Goal: Browse casually: Explore the website without a specific task or goal

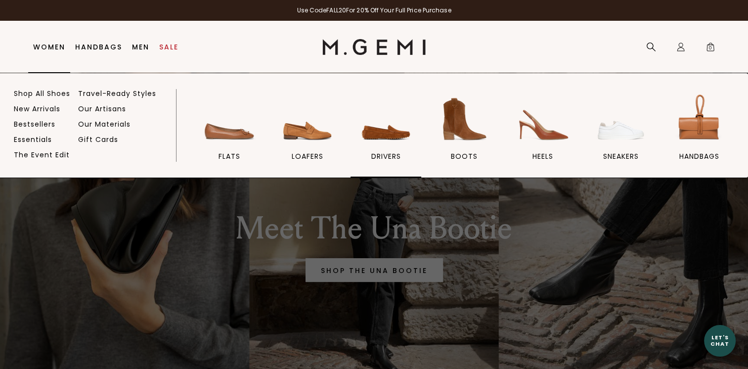
click at [394, 135] on img at bounding box center [385, 118] width 55 height 55
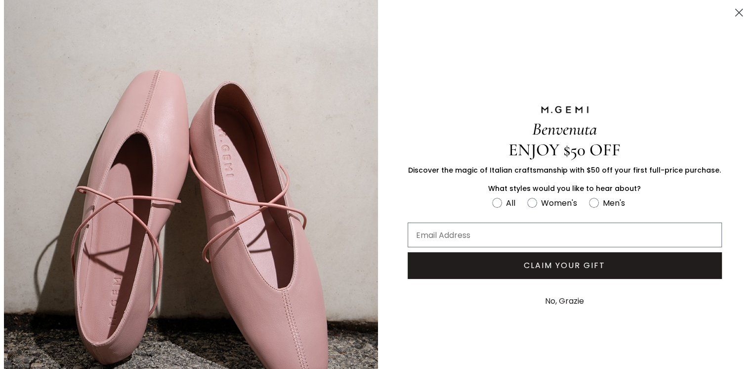
scroll to position [377, 0]
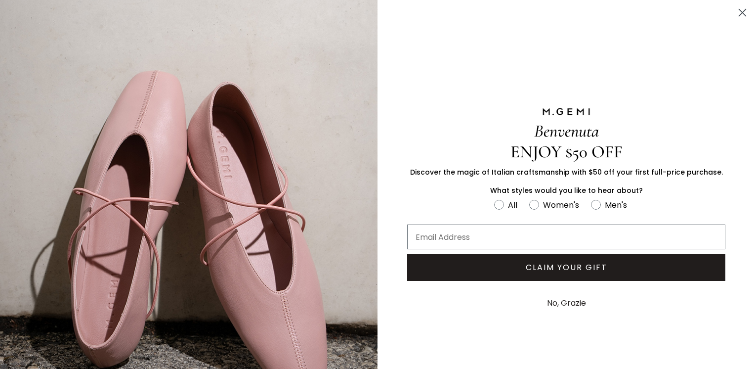
click at [735, 8] on circle "Close dialog" at bounding box center [743, 12] width 16 height 16
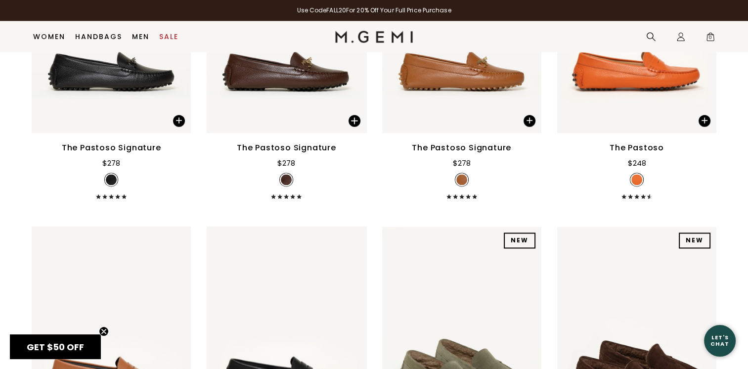
scroll to position [1561, 0]
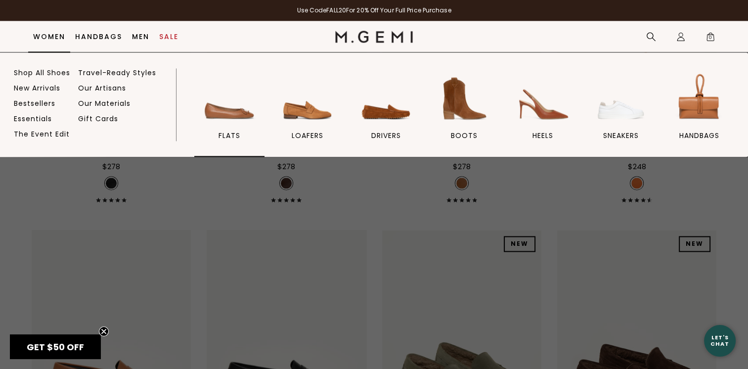
click at [216, 105] on img at bounding box center [229, 98] width 55 height 55
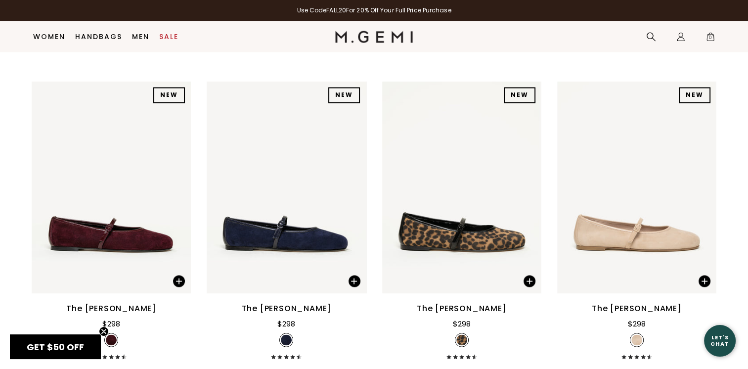
scroll to position [1660, 0]
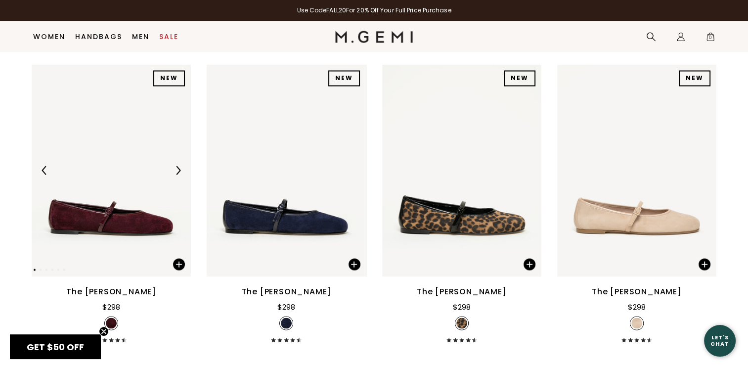
click at [180, 171] on img at bounding box center [178, 170] width 9 height 9
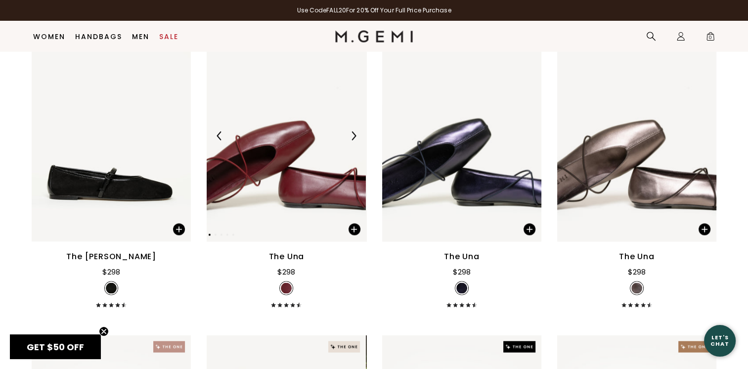
scroll to position [2056, 0]
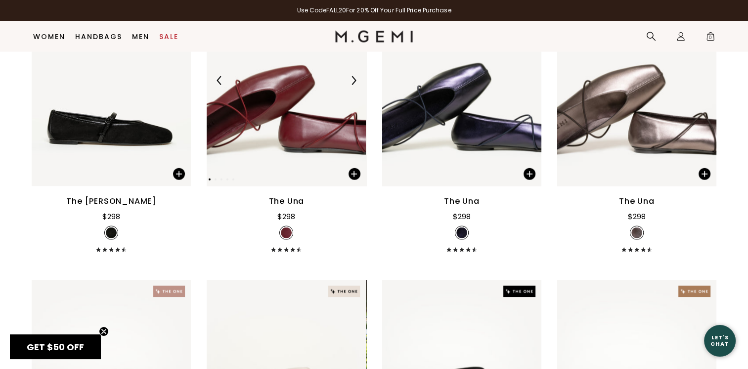
click at [353, 78] on img at bounding box center [353, 80] width 9 height 9
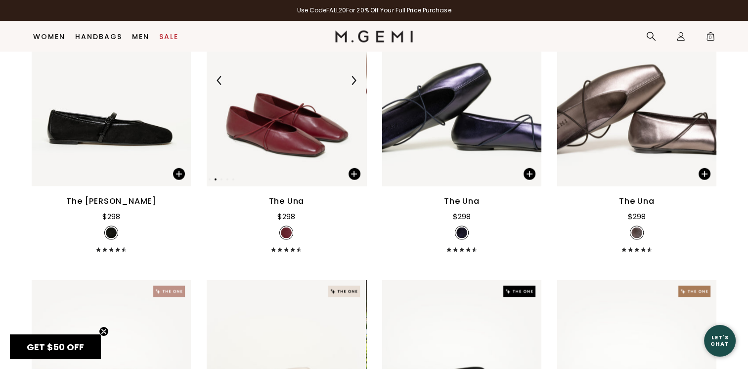
click at [353, 78] on img at bounding box center [353, 80] width 9 height 9
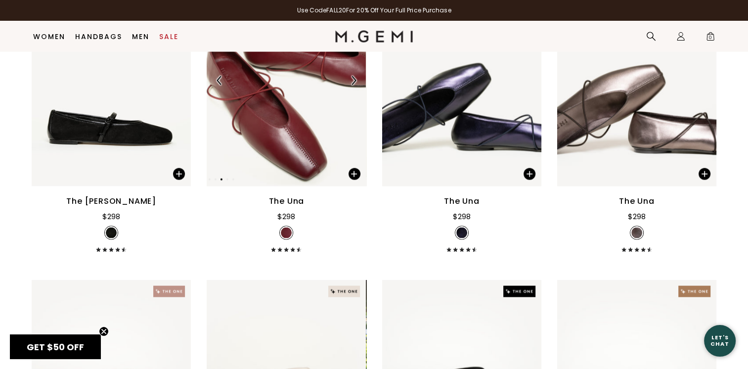
click at [353, 78] on img at bounding box center [353, 80] width 9 height 9
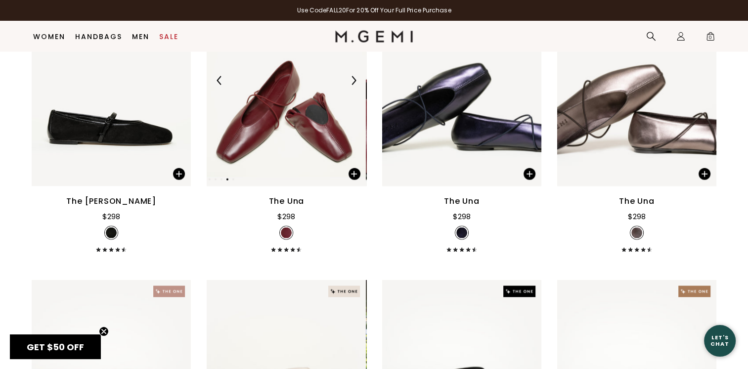
click at [353, 78] on img at bounding box center [353, 80] width 9 height 9
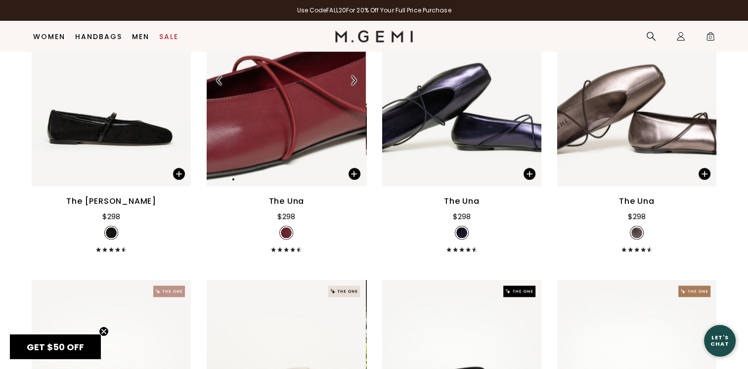
click at [353, 78] on img at bounding box center [353, 80] width 9 height 9
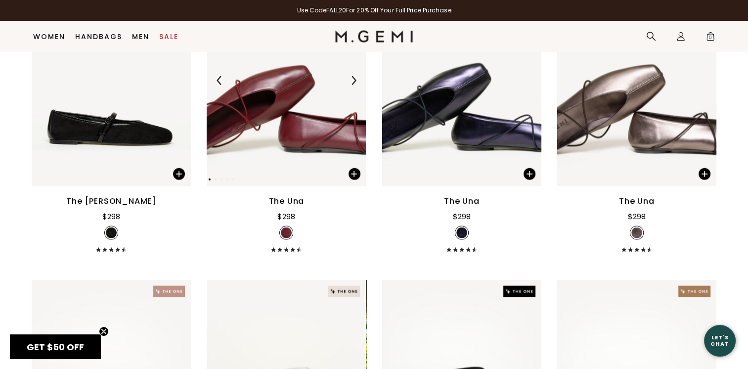
click at [353, 78] on img at bounding box center [353, 80] width 9 height 9
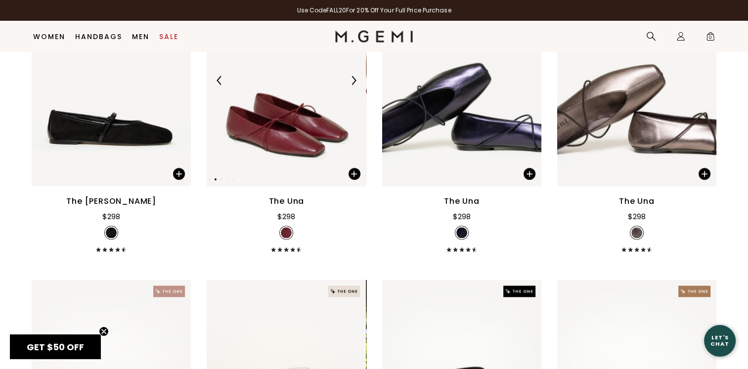
click at [353, 78] on img at bounding box center [353, 80] width 9 height 9
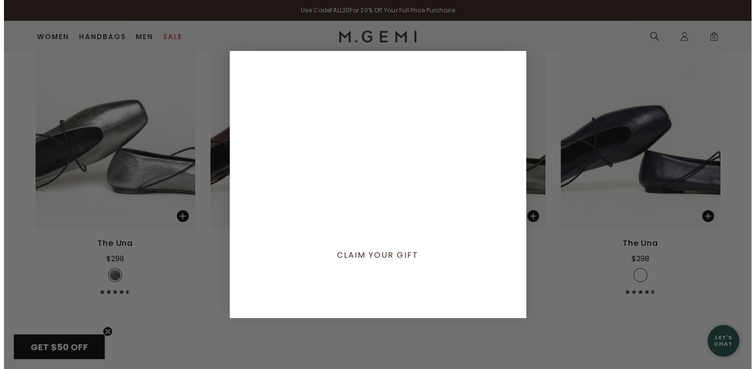
scroll to position [2670, 0]
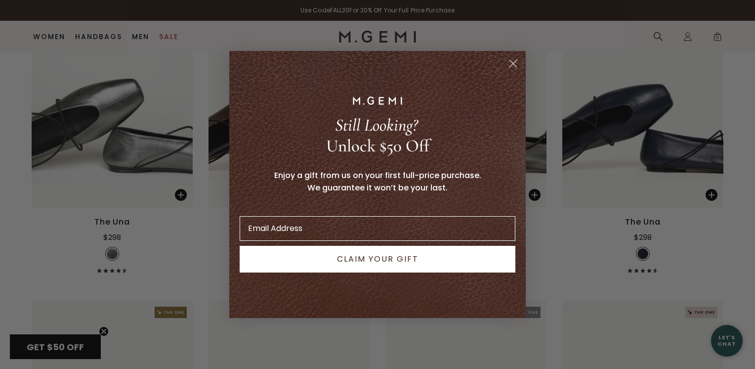
click at [514, 62] on icon "Close dialog" at bounding box center [513, 63] width 7 height 7
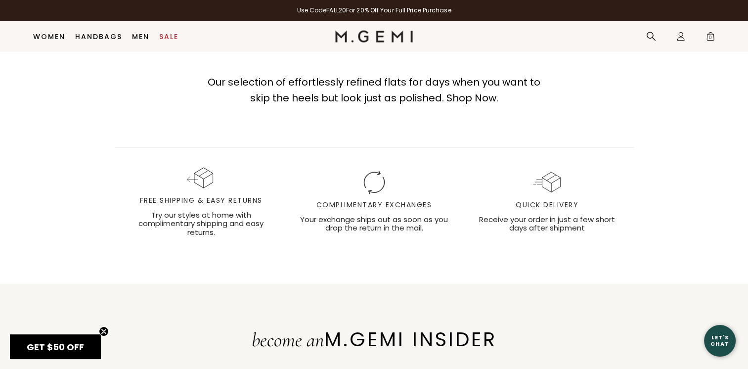
scroll to position [5962, 0]
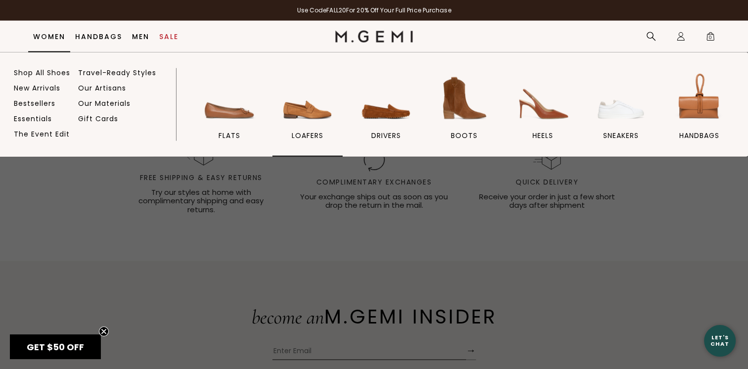
click at [312, 114] on img at bounding box center [307, 98] width 55 height 55
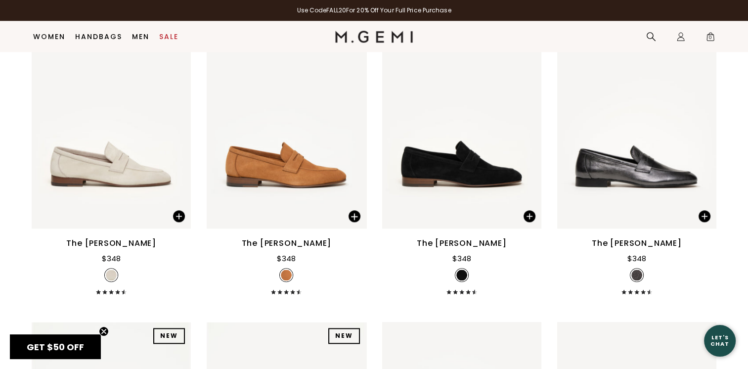
scroll to position [1264, 0]
